Goal: Task Accomplishment & Management: Use online tool/utility

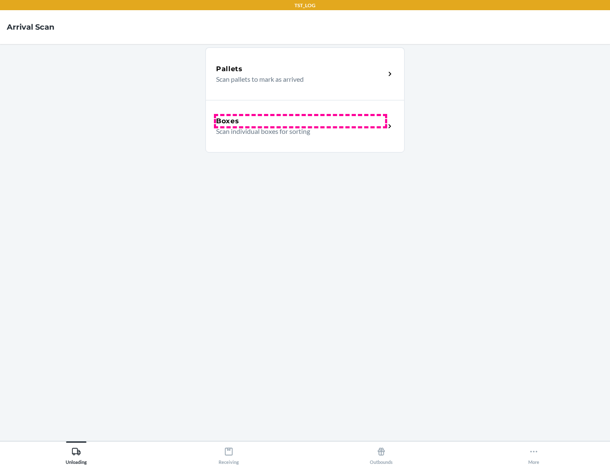
click at [300, 121] on div "Boxes" at bounding box center [300, 121] width 169 height 10
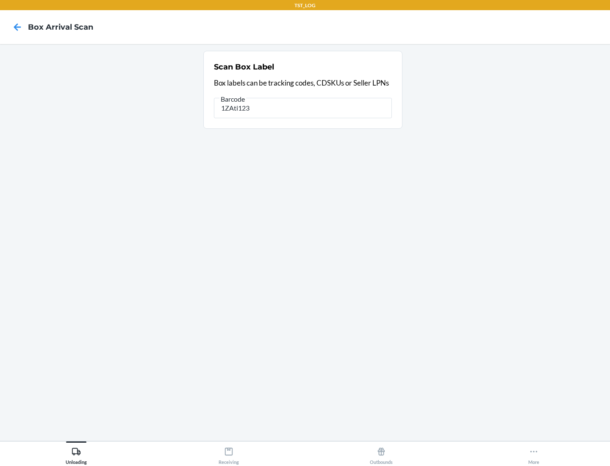
type input "1ZAti123"
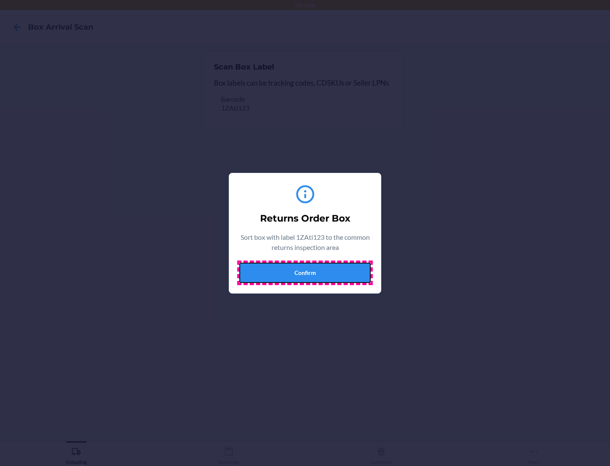
click at [305, 272] on button "Confirm" at bounding box center [304, 273] width 131 height 20
